Goal: Task Accomplishment & Management: Use online tool/utility

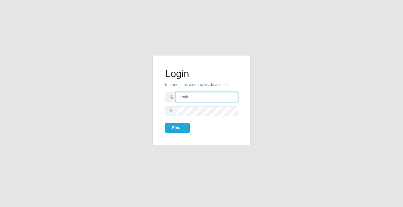
click at [212, 93] on input "text" at bounding box center [207, 97] width 62 height 10
type input "zivaneide@ideal"
click at [165, 123] on button "Entrar" at bounding box center [177, 128] width 25 height 10
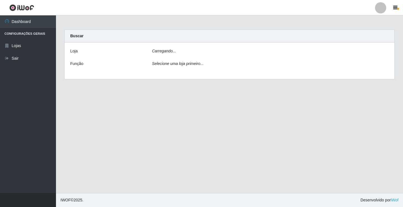
click at [173, 125] on main "Carregando... Buscar [PERSON_NAME]... Função Selecione uma loja primeiro..." at bounding box center [229, 103] width 347 height 177
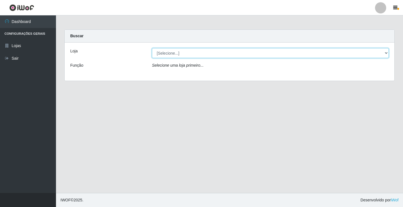
click at [386, 53] on select "[Selecione...] Ideal - Conceição" at bounding box center [270, 53] width 237 height 10
select select "231"
click at [152, 48] on select "[Selecione...] Ideal - Conceição" at bounding box center [270, 53] width 237 height 10
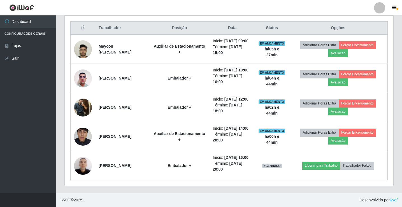
scroll to position [240, 0]
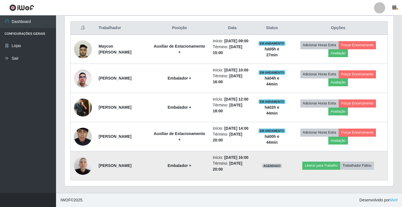
click at [83, 168] on img at bounding box center [83, 166] width 18 height 24
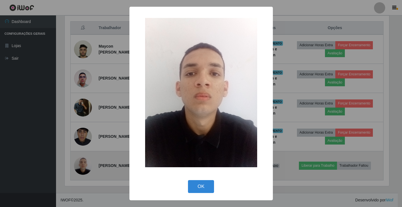
scroll to position [116, 325]
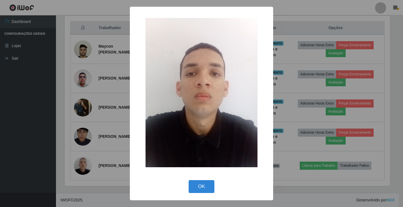
click at [301, 169] on div "× OK Cancel" at bounding box center [201, 103] width 403 height 207
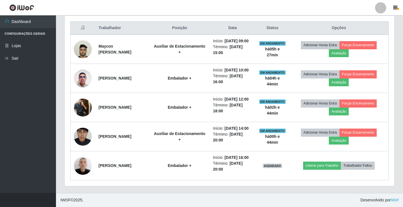
scroll to position [116, 328]
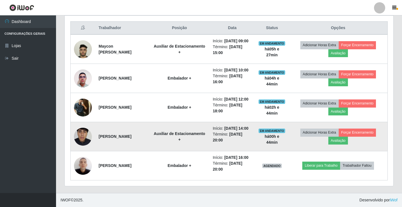
click at [84, 129] on img at bounding box center [83, 136] width 18 height 40
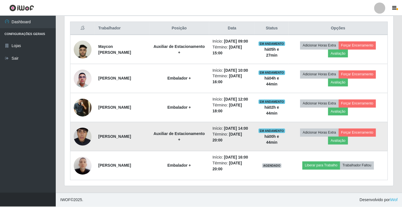
scroll to position [116, 325]
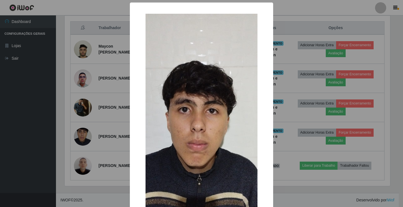
click at [248, 132] on img at bounding box center [202, 138] width 112 height 249
click at [85, 164] on div "× OK Cancel" at bounding box center [201, 103] width 403 height 207
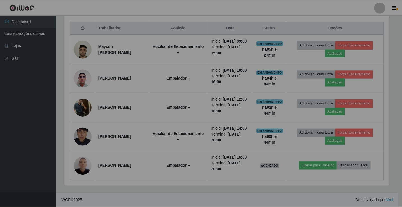
scroll to position [116, 328]
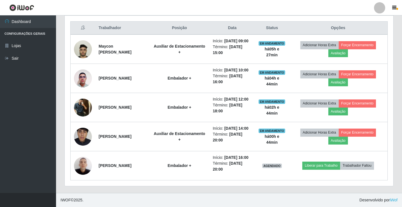
click at [85, 164] on img at bounding box center [83, 166] width 18 height 24
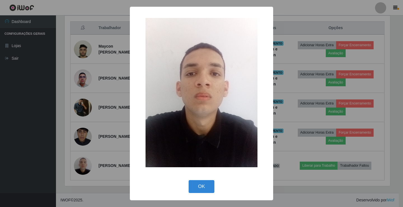
click at [85, 165] on div "× OK Cancel" at bounding box center [201, 103] width 403 height 207
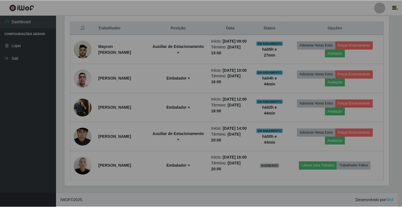
scroll to position [116, 328]
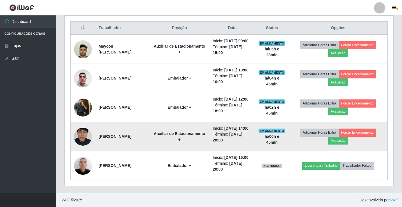
click at [82, 132] on img at bounding box center [83, 136] width 18 height 40
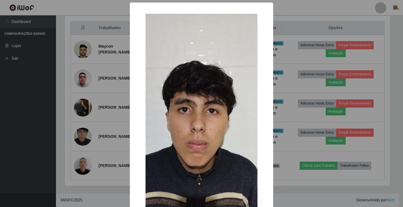
click at [245, 134] on img at bounding box center [202, 138] width 112 height 249
click at [281, 33] on div "× OK Cancel" at bounding box center [201, 103] width 403 height 207
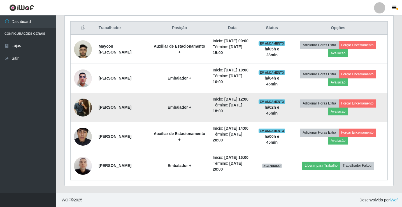
scroll to position [240, 0]
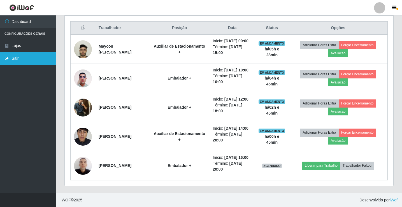
click at [16, 62] on link "Sair" at bounding box center [28, 58] width 56 height 13
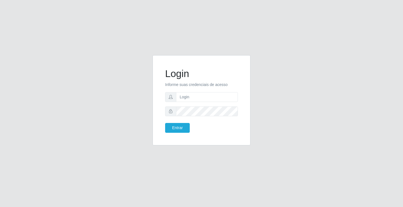
click at [278, 105] on div "Login Informe suas credenciais de acesso Entrar" at bounding box center [201, 103] width 319 height 97
click at [316, 168] on div "Login Informe suas credenciais de acesso Entrar" at bounding box center [201, 103] width 403 height 207
click at [198, 96] on input "text" at bounding box center [207, 97] width 62 height 10
type input "zivaneide@ideal"
click at [165, 123] on button "Entrar" at bounding box center [177, 128] width 25 height 10
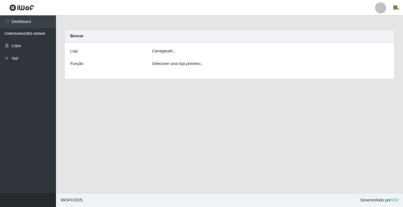
click at [178, 128] on main "Carregando... Buscar Loja Carregando... Função Selecione uma loja primeiro..." at bounding box center [229, 103] width 347 height 177
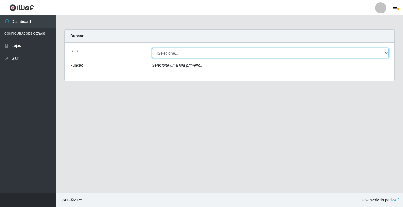
click at [385, 54] on select "[Selecione...] Ideal - Conceição" at bounding box center [270, 53] width 237 height 10
select select "231"
click at [152, 48] on select "[Selecione...] Ideal - Conceição" at bounding box center [270, 53] width 237 height 10
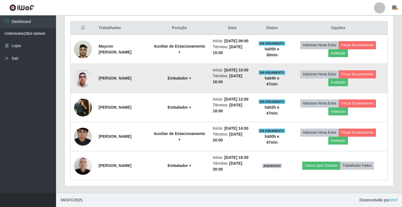
scroll to position [224, 0]
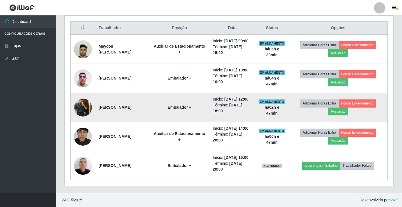
click at [82, 112] on img at bounding box center [83, 107] width 18 height 24
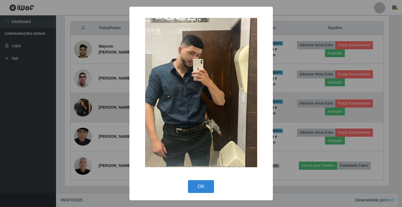
scroll to position [116, 325]
click at [82, 112] on div "× OK Cancel" at bounding box center [201, 103] width 403 height 207
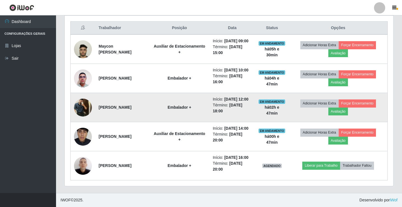
scroll to position [240, 0]
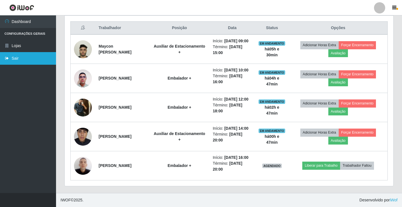
click at [22, 60] on link "Sair" at bounding box center [28, 58] width 56 height 13
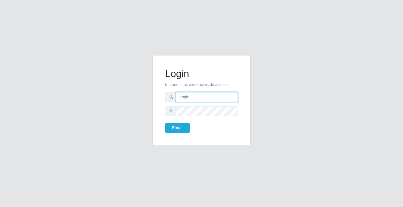
click at [183, 97] on input "text" at bounding box center [207, 97] width 62 height 10
type input "SIMONE@IDEAL"
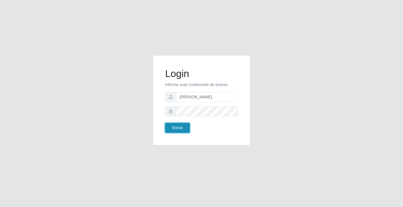
click at [180, 125] on button "Entrar" at bounding box center [177, 128] width 25 height 10
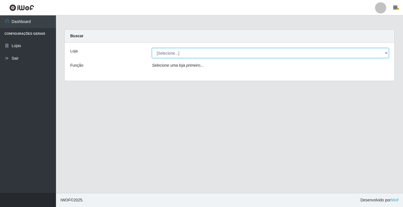
click at [168, 53] on select "[Selecione...] Ideal - Conceição" at bounding box center [270, 53] width 237 height 10
select select "231"
click at [152, 48] on select "[Selecione...] Ideal - Conceição" at bounding box center [270, 53] width 237 height 10
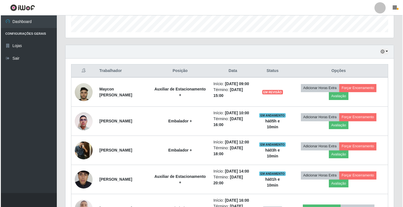
scroll to position [170, 0]
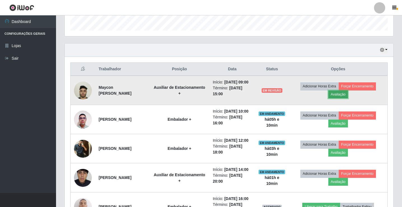
click at [346, 98] on button "Avaliação" at bounding box center [338, 94] width 20 height 8
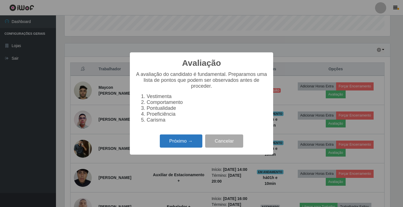
click at [170, 139] on button "Próximo →" at bounding box center [181, 140] width 43 height 13
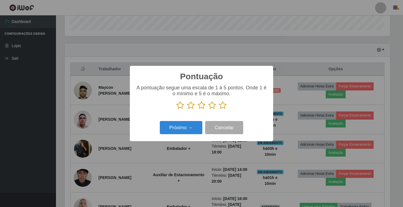
click at [221, 107] on icon at bounding box center [223, 105] width 8 height 8
click at [219, 109] on input "radio" at bounding box center [219, 109] width 0 height 0
click at [183, 123] on button "Próximo →" at bounding box center [181, 127] width 43 height 13
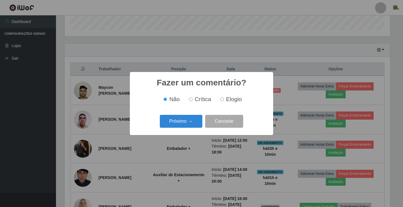
click at [183, 123] on button "Próximo →" at bounding box center [181, 121] width 43 height 13
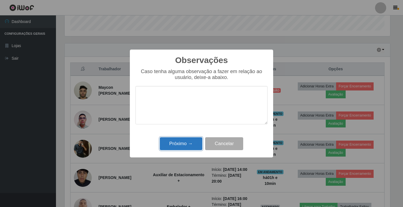
click at [184, 140] on button "Próximo →" at bounding box center [181, 143] width 43 height 13
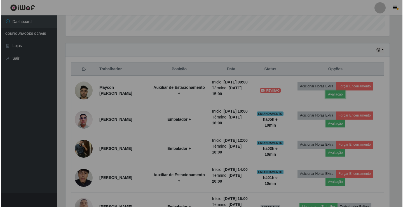
scroll to position [116, 328]
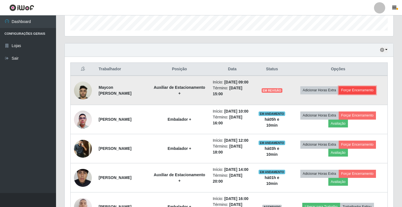
click at [358, 90] on button "Forçar Encerramento" at bounding box center [356, 90] width 37 height 8
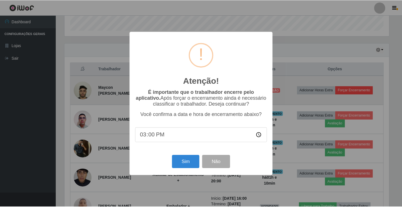
scroll to position [116, 325]
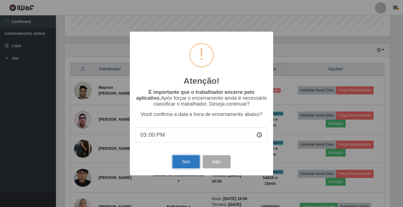
click at [183, 166] on button "Sim" at bounding box center [185, 161] width 27 height 13
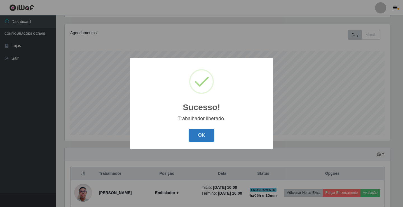
click at [205, 133] on button "OK" at bounding box center [202, 135] width 26 height 13
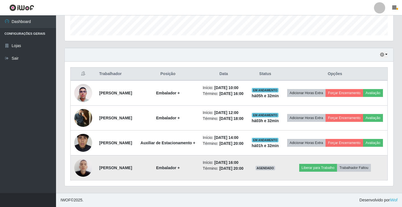
scroll to position [175, 0]
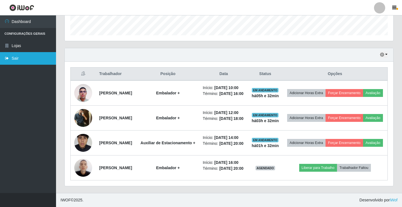
click at [18, 57] on link "Sair" at bounding box center [28, 58] width 56 height 13
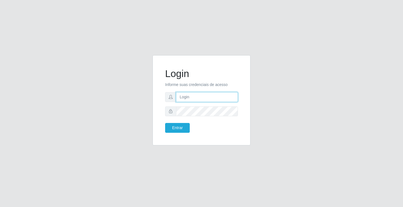
click at [187, 96] on input "text" at bounding box center [207, 97] width 62 height 10
type input "SIMONE@IDEAL"
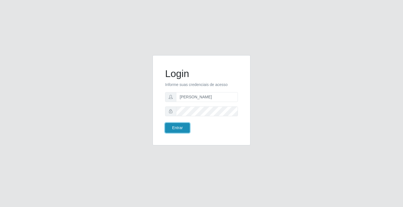
click at [181, 125] on button "Entrar" at bounding box center [177, 128] width 25 height 10
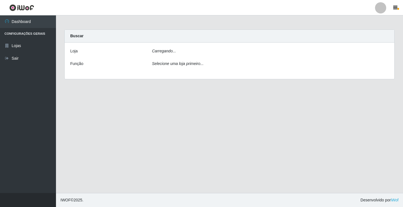
click at [181, 125] on main "Carregando... Buscar Loja Carregando... Função Selecione uma loja primeiro..." at bounding box center [229, 103] width 347 height 177
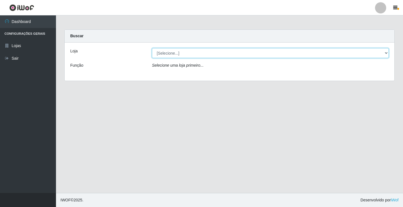
click at [167, 53] on select "[Selecione...] Ideal - Conceição" at bounding box center [270, 53] width 237 height 10
select select "231"
click at [152, 48] on select "[Selecione...] Ideal - Conceição" at bounding box center [270, 53] width 237 height 10
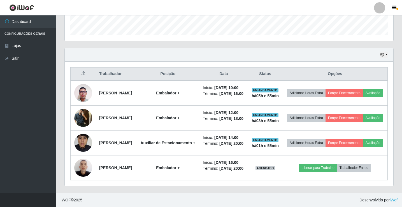
scroll to position [196, 0]
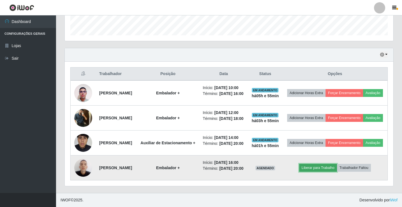
click at [320, 172] on button "Liberar para Trabalho" at bounding box center [318, 168] width 38 height 8
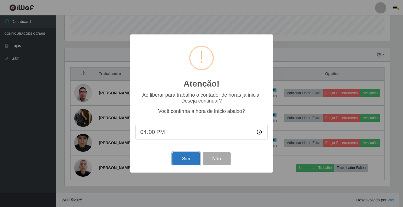
click at [179, 159] on button "Sim" at bounding box center [185, 158] width 27 height 13
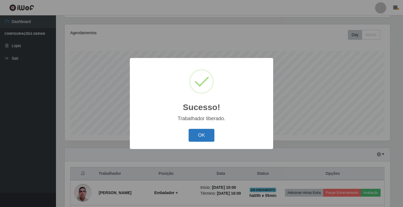
click at [210, 135] on button "OK" at bounding box center [202, 135] width 26 height 13
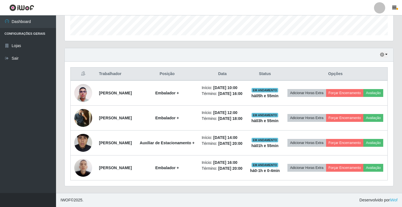
scroll to position [205, 0]
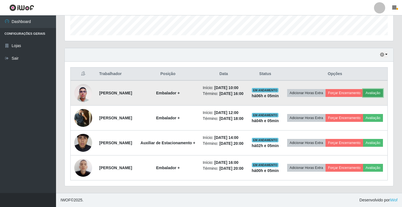
click at [363, 89] on button "Avaliação" at bounding box center [373, 93] width 20 height 8
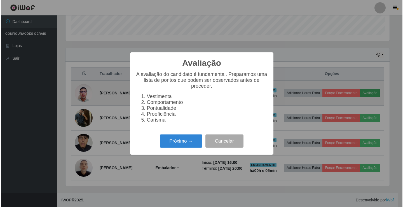
scroll to position [116, 325]
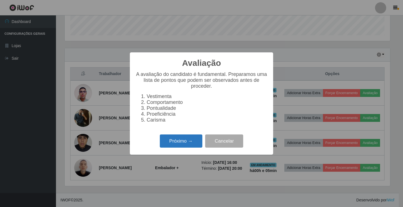
click at [175, 147] on button "Próximo →" at bounding box center [181, 140] width 43 height 13
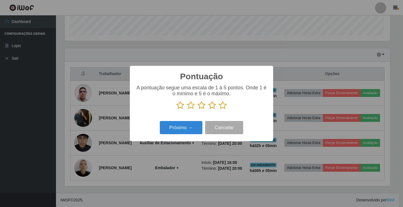
scroll to position [279728, 279519]
click at [225, 107] on icon at bounding box center [223, 105] width 8 height 8
click at [219, 109] on input "radio" at bounding box center [219, 109] width 0 height 0
click at [177, 126] on button "Próximo →" at bounding box center [181, 127] width 43 height 13
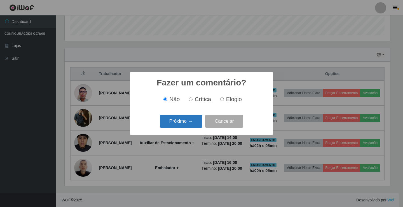
click at [177, 124] on button "Próximo →" at bounding box center [181, 121] width 43 height 13
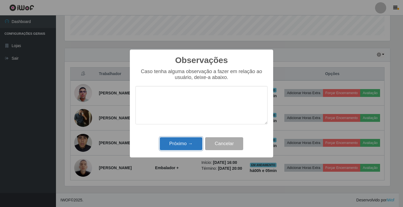
click at [177, 146] on button "Próximo →" at bounding box center [181, 143] width 43 height 13
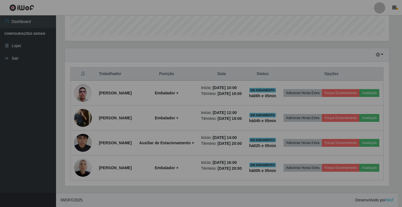
scroll to position [116, 328]
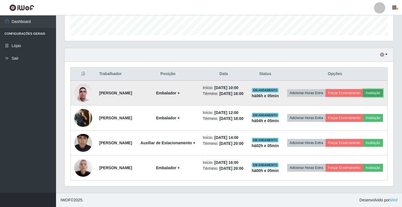
click at [363, 89] on button "Avaliação" at bounding box center [373, 93] width 20 height 8
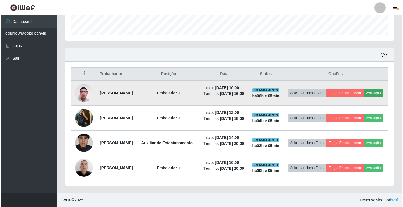
scroll to position [116, 325]
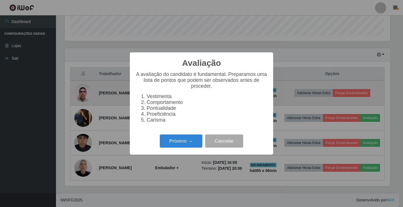
click at [349, 59] on div "Avaliação × A avaliação do candidato é fundamental. Preparamos uma lista de pon…" at bounding box center [201, 103] width 403 height 207
click at [166, 144] on button "Próximo →" at bounding box center [181, 140] width 43 height 13
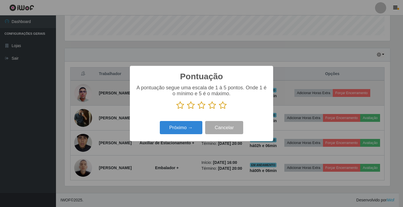
scroll to position [279728, 279519]
click at [223, 105] on icon at bounding box center [223, 105] width 8 height 8
click at [219, 109] on input "radio" at bounding box center [219, 109] width 0 height 0
click at [174, 125] on button "Próximo →" at bounding box center [181, 127] width 43 height 13
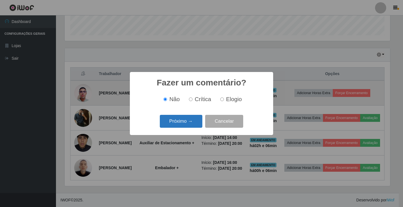
click at [177, 121] on button "Próximo →" at bounding box center [181, 121] width 43 height 13
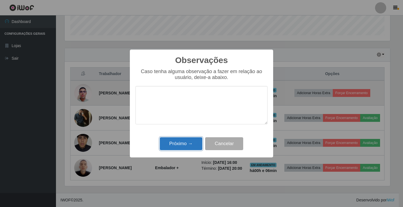
click at [170, 140] on button "Próximo →" at bounding box center [181, 143] width 43 height 13
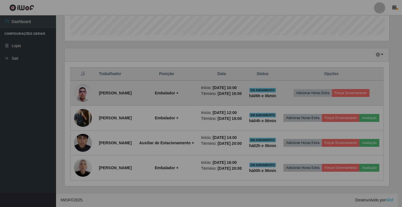
scroll to position [116, 328]
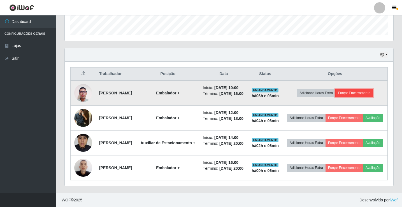
click at [353, 89] on button "Forçar Encerramento" at bounding box center [353, 93] width 37 height 8
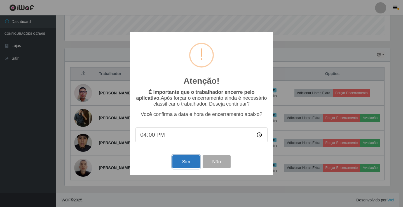
click at [176, 164] on button "Sim" at bounding box center [185, 161] width 27 height 13
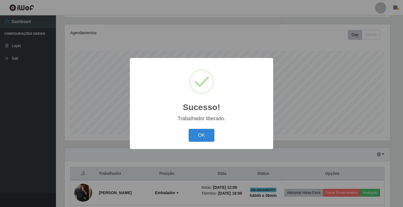
click at [201, 126] on div "Sucesso! × Trabalhador liberado. OK Cancel" at bounding box center [201, 103] width 143 height 91
click at [201, 132] on button "OK" at bounding box center [202, 135] width 26 height 13
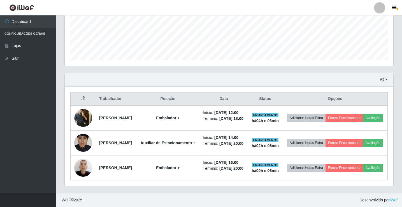
scroll to position [170, 0]
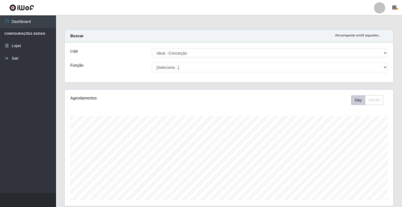
select select "231"
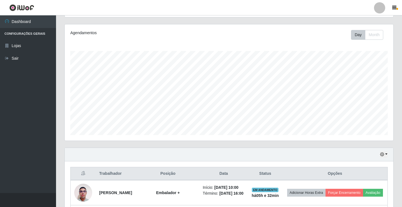
scroll to position [116, 328]
click at [22, 59] on link "Sair" at bounding box center [28, 58] width 56 height 13
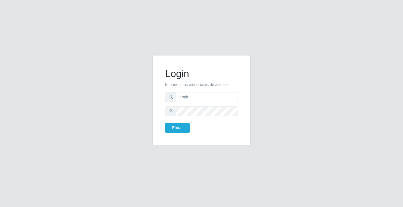
drag, startPoint x: 299, startPoint y: 80, endPoint x: 346, endPoint y: 77, distance: 47.4
click at [325, 80] on div "Login Informe suas credenciais de acesso Entrar" at bounding box center [201, 103] width 319 height 97
